Goal: Use online tool/utility: Use online tool/utility

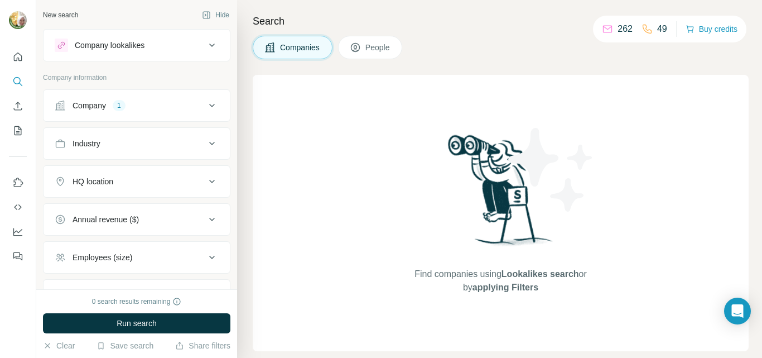
click at [103, 108] on div "Company" at bounding box center [89, 105] width 33 height 11
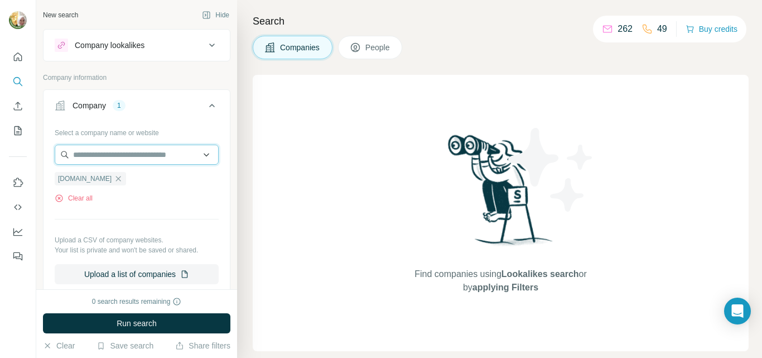
click at [98, 155] on input "text" at bounding box center [137, 155] width 164 height 20
paste input "**********"
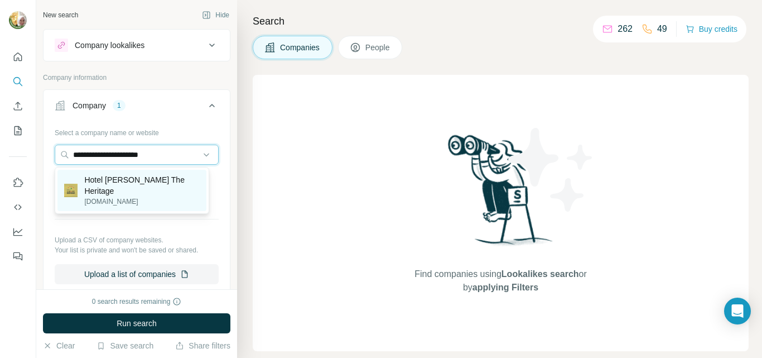
type input "**********"
click at [144, 182] on p "Hotel [PERSON_NAME] The Heritage" at bounding box center [142, 185] width 116 height 22
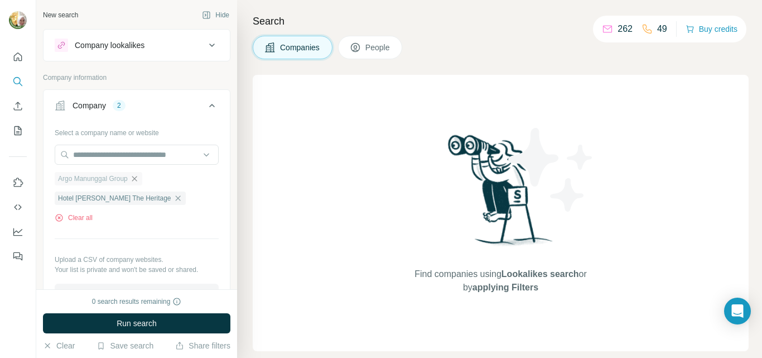
click at [137, 178] on icon "button" at bounding box center [134, 178] width 5 height 5
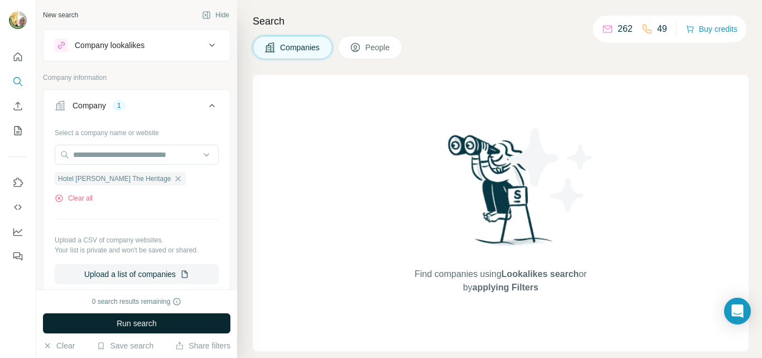
click at [147, 325] on span "Run search" at bounding box center [137, 322] width 40 height 11
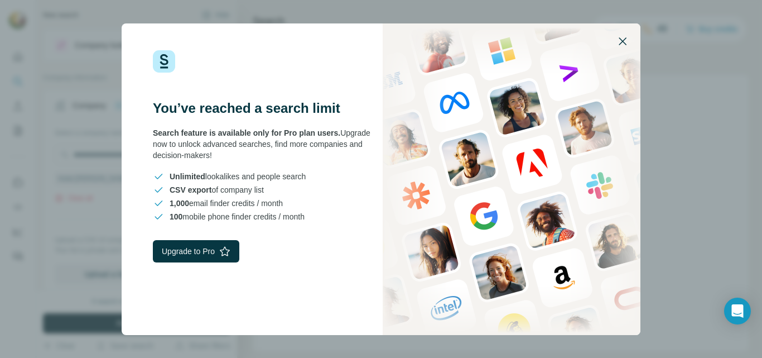
click at [623, 44] on icon "button" at bounding box center [622, 41] width 13 height 13
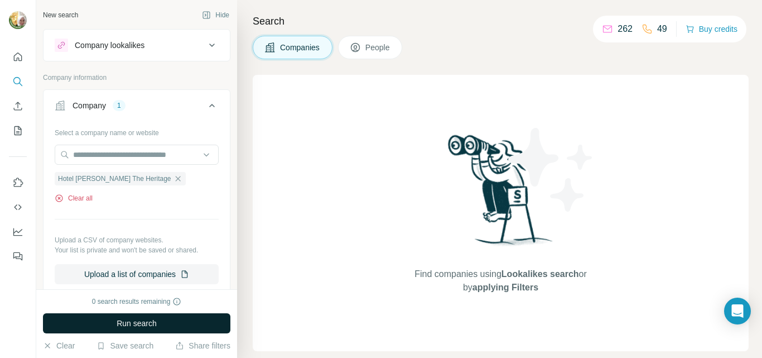
click at [79, 198] on button "Clear all" at bounding box center [74, 198] width 38 height 10
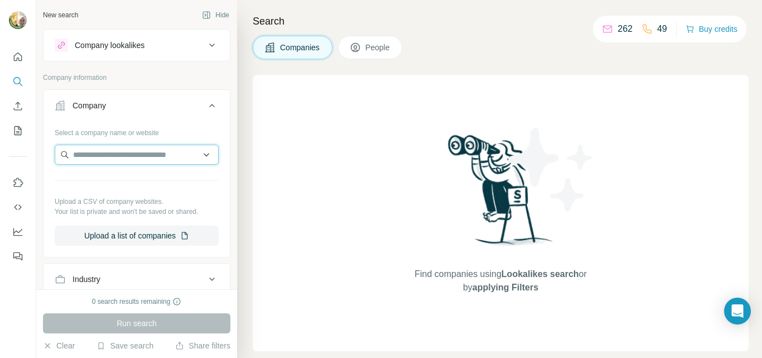
click at [90, 155] on input "text" at bounding box center [137, 155] width 164 height 20
paste input "**********"
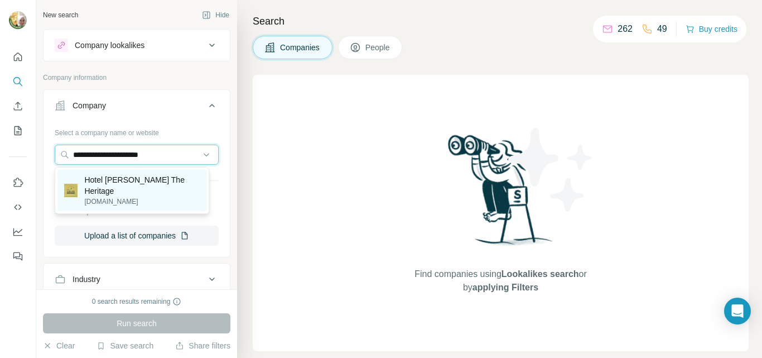
type input "**********"
click at [157, 179] on p "Hotel [PERSON_NAME] The Heritage" at bounding box center [142, 185] width 116 height 22
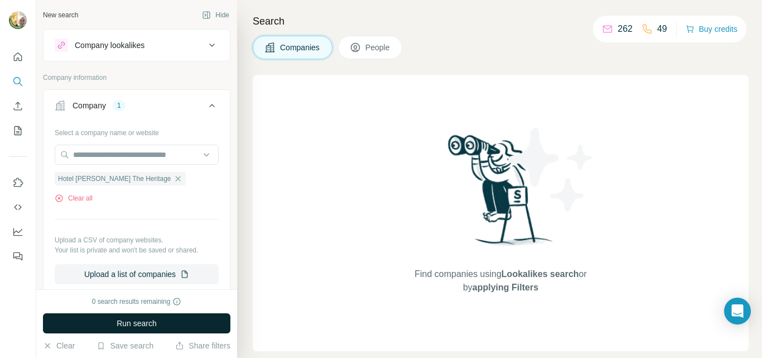
click at [317, 110] on div "Find companies using Lookalikes search or by applying Filters" at bounding box center [501, 213] width 496 height 276
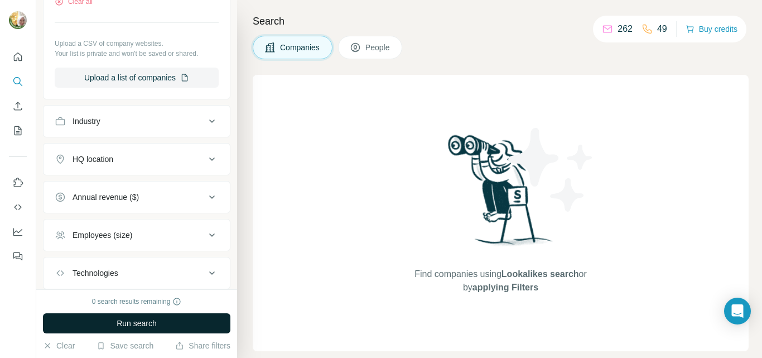
scroll to position [223, 0]
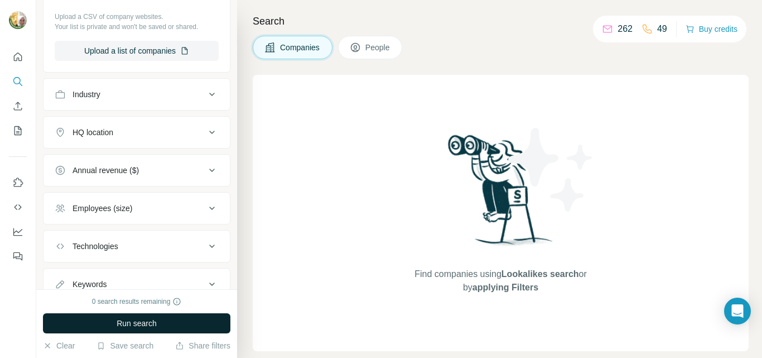
click at [133, 328] on span "Run search" at bounding box center [137, 322] width 40 height 11
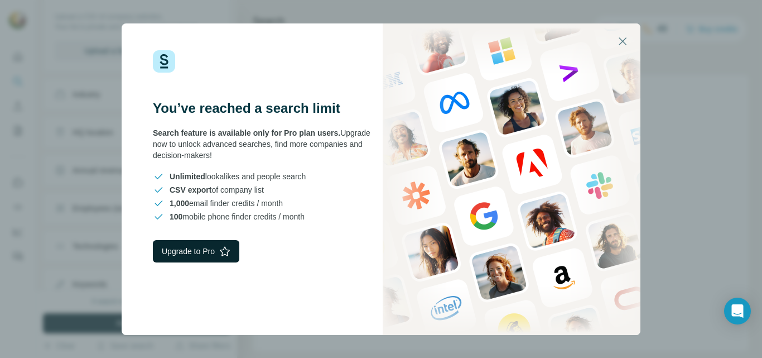
click at [188, 252] on button "Upgrade to Pro" at bounding box center [196, 251] width 86 height 22
click at [623, 42] on icon "button" at bounding box center [622, 41] width 13 height 13
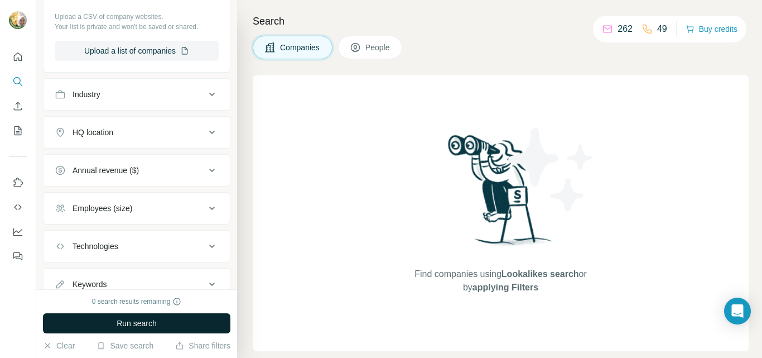
click at [600, 55] on div "Companies People" at bounding box center [501, 47] width 496 height 23
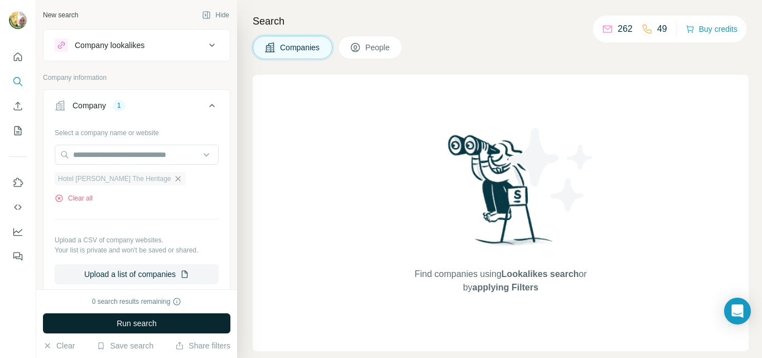
click at [174, 183] on icon "button" at bounding box center [178, 178] width 9 height 9
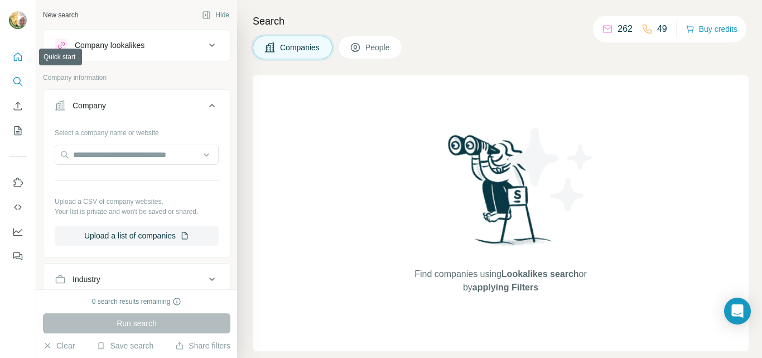
click at [18, 56] on icon "Quick start" at bounding box center [17, 56] width 11 height 11
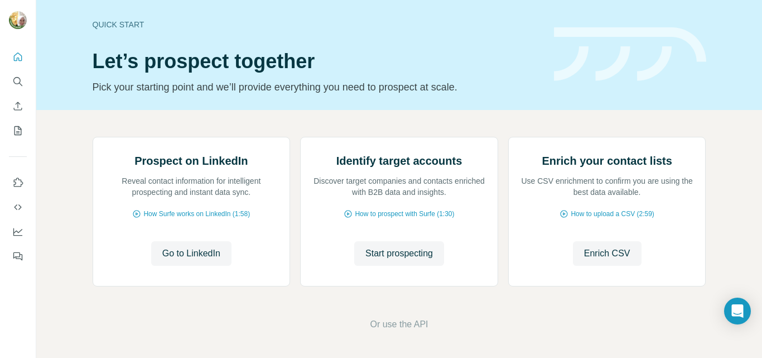
scroll to position [112, 0]
click at [16, 129] on icon "My lists" at bounding box center [17, 130] width 11 height 11
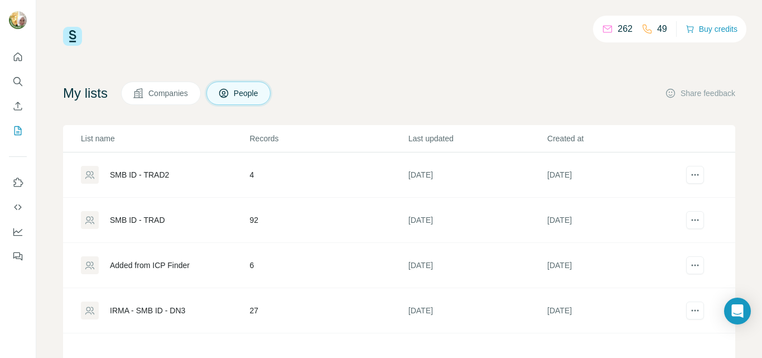
click at [153, 220] on div "SMB ID - TRAD" at bounding box center [137, 219] width 55 height 11
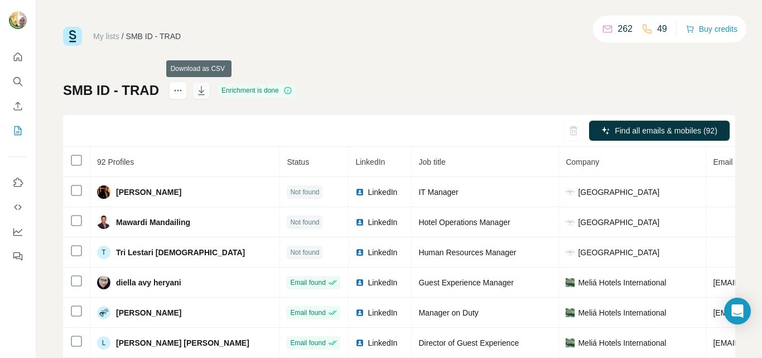
click at [199, 90] on icon "button" at bounding box center [201, 90] width 11 height 11
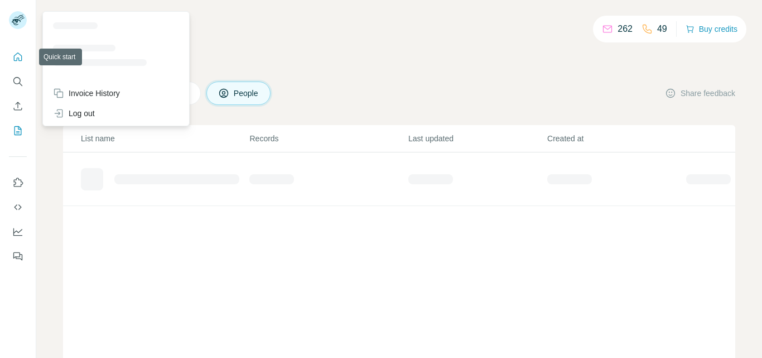
click at [20, 56] on icon "Quick start" at bounding box center [17, 56] width 11 height 11
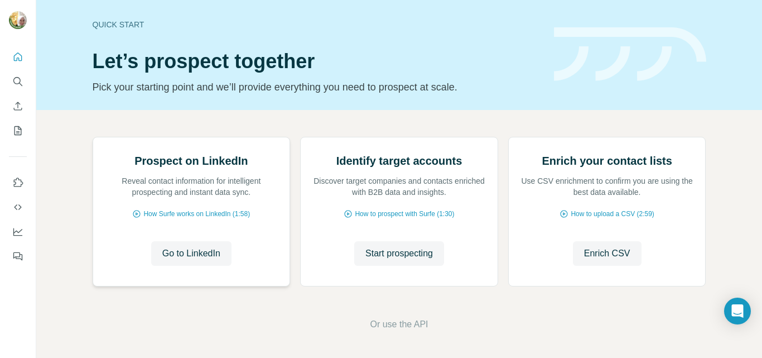
scroll to position [112, 0]
click at [211, 213] on span "How Surfe works on LinkedIn (1:58)" at bounding box center [196, 214] width 107 height 10
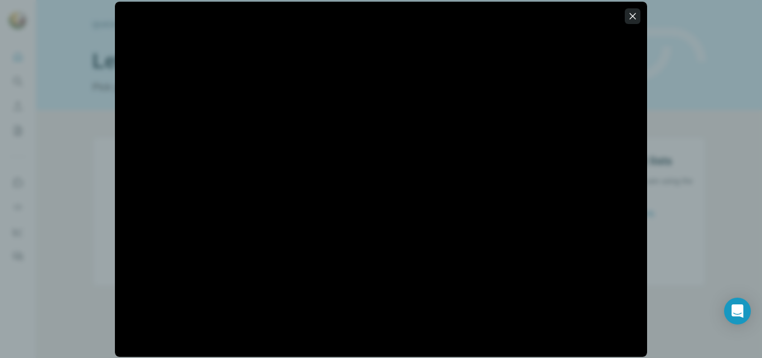
click at [634, 15] on icon "button" at bounding box center [633, 16] width 6 height 6
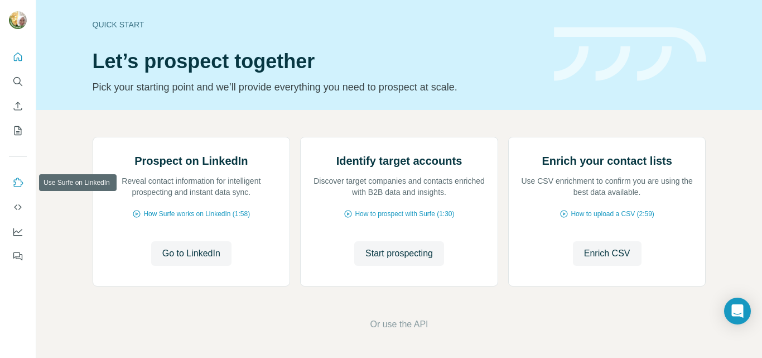
click at [22, 181] on icon "Use Surfe on LinkedIn" at bounding box center [17, 182] width 11 height 11
